Goal: Task Accomplishment & Management: Manage account settings

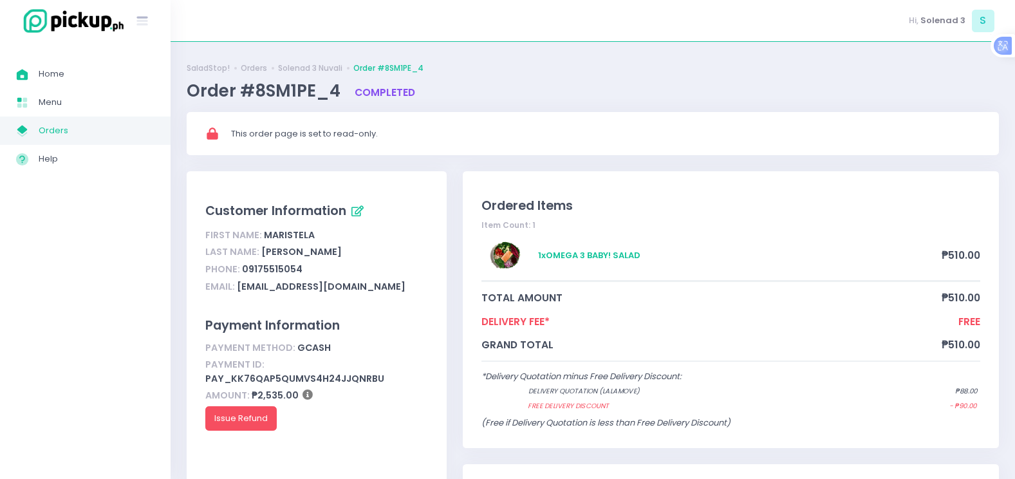
click at [59, 125] on span "Orders" at bounding box center [97, 130] width 116 height 17
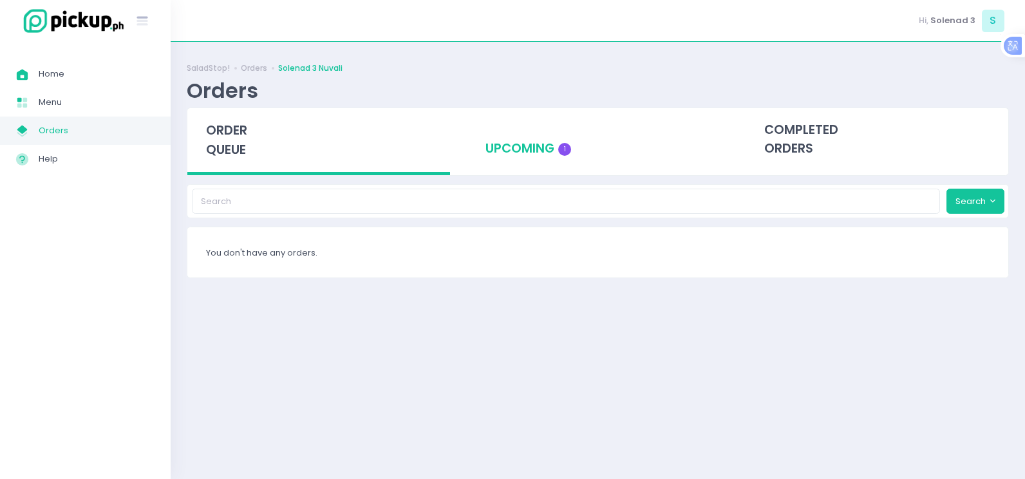
click at [509, 149] on div "upcoming 1" at bounding box center [597, 139] width 263 height 63
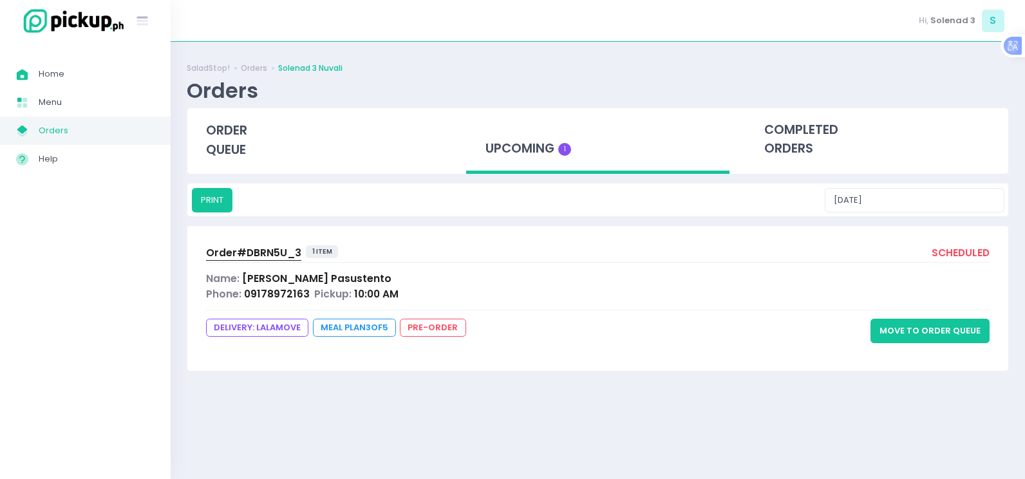
click at [940, 336] on button "Move to Order Queue" at bounding box center [929, 331] width 119 height 24
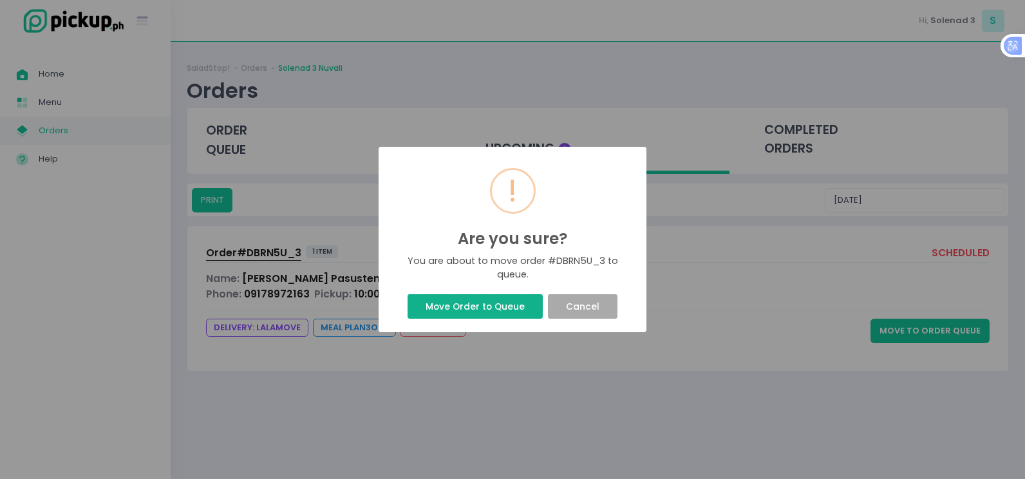
click at [465, 307] on button "Move Order to Queue" at bounding box center [474, 306] width 135 height 24
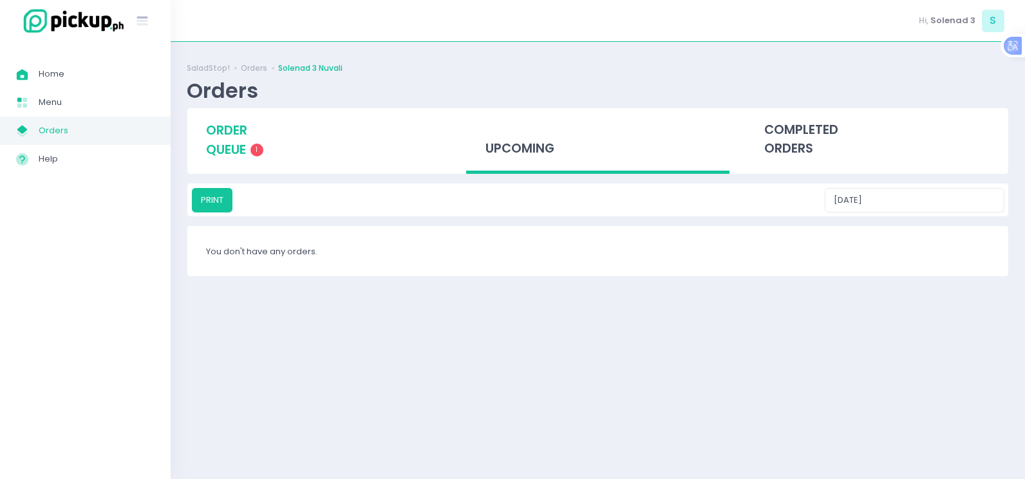
click at [229, 144] on span "order queue" at bounding box center [226, 140] width 41 height 37
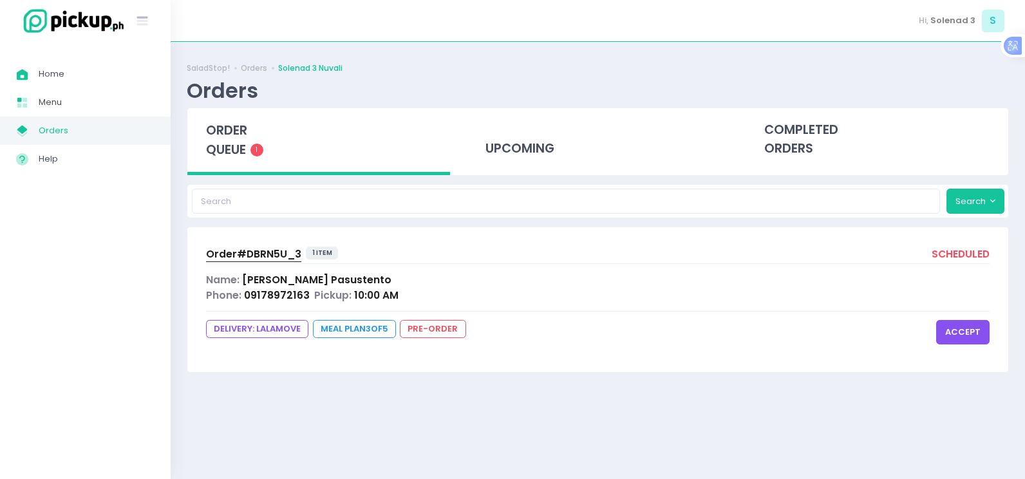
click at [962, 325] on button "accept" at bounding box center [962, 332] width 53 height 24
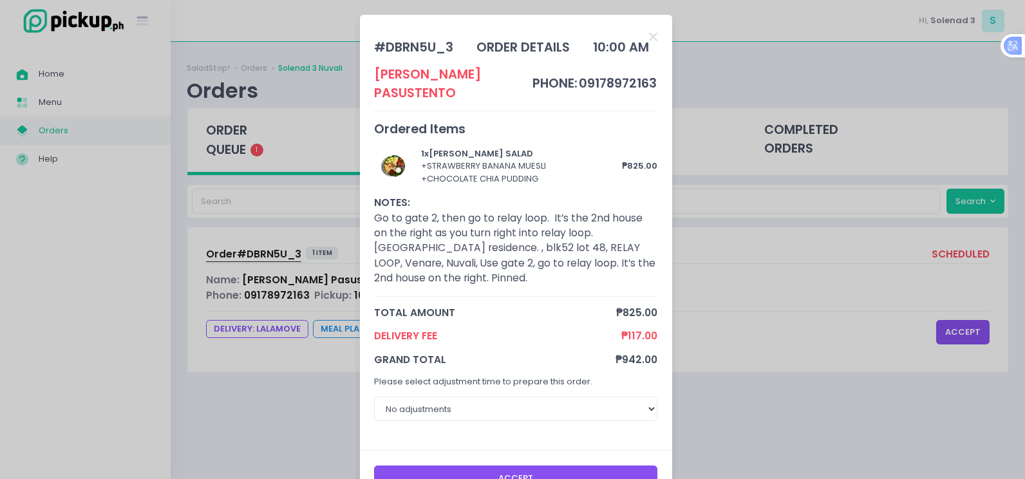
click at [561, 465] on button "Accept" at bounding box center [515, 477] width 283 height 24
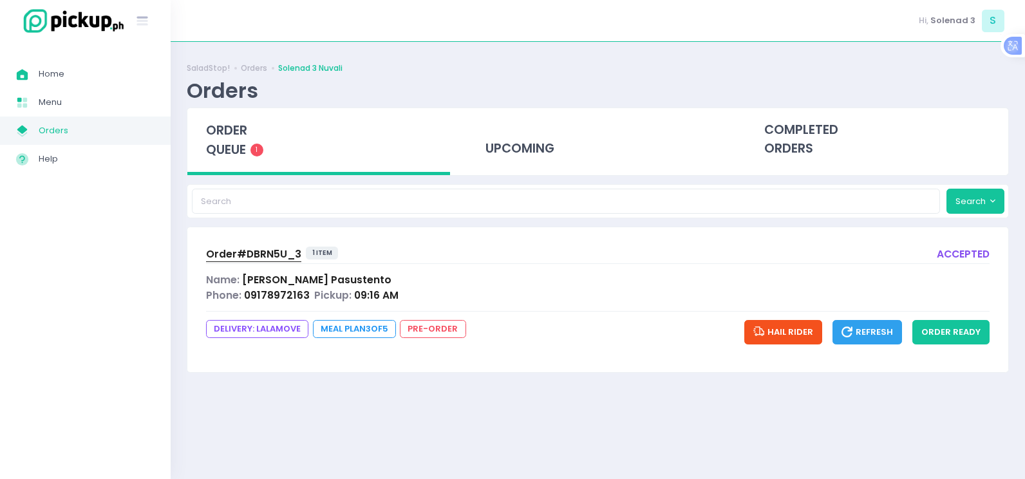
click at [268, 249] on span "Order# DBRN5U_3" at bounding box center [253, 254] width 95 height 14
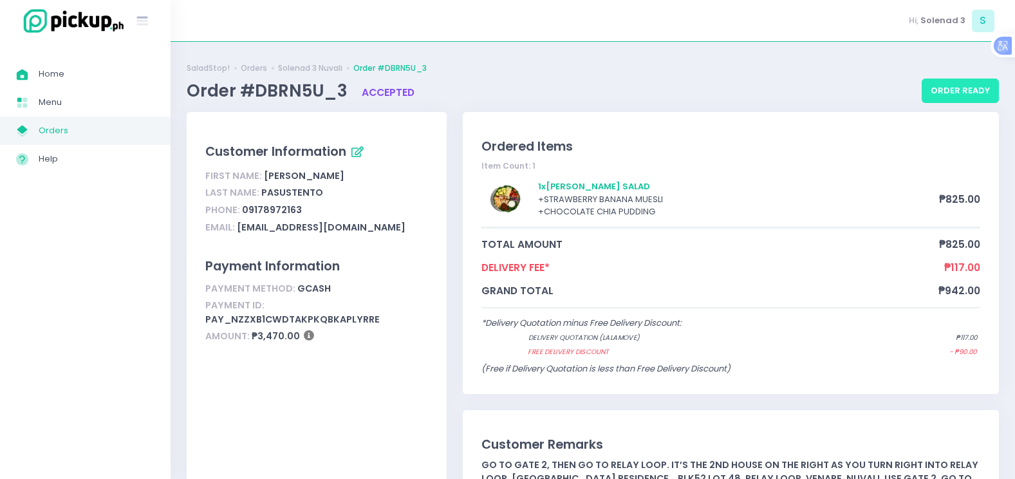
click at [948, 91] on button "order ready" at bounding box center [960, 91] width 77 height 24
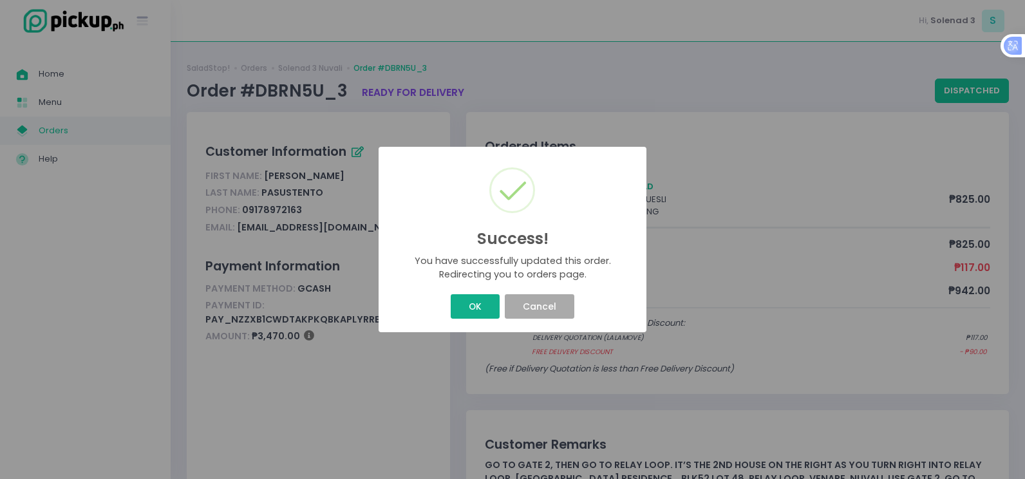
click at [462, 310] on button "OK" at bounding box center [475, 306] width 48 height 24
